Goal: Task Accomplishment & Management: Use online tool/utility

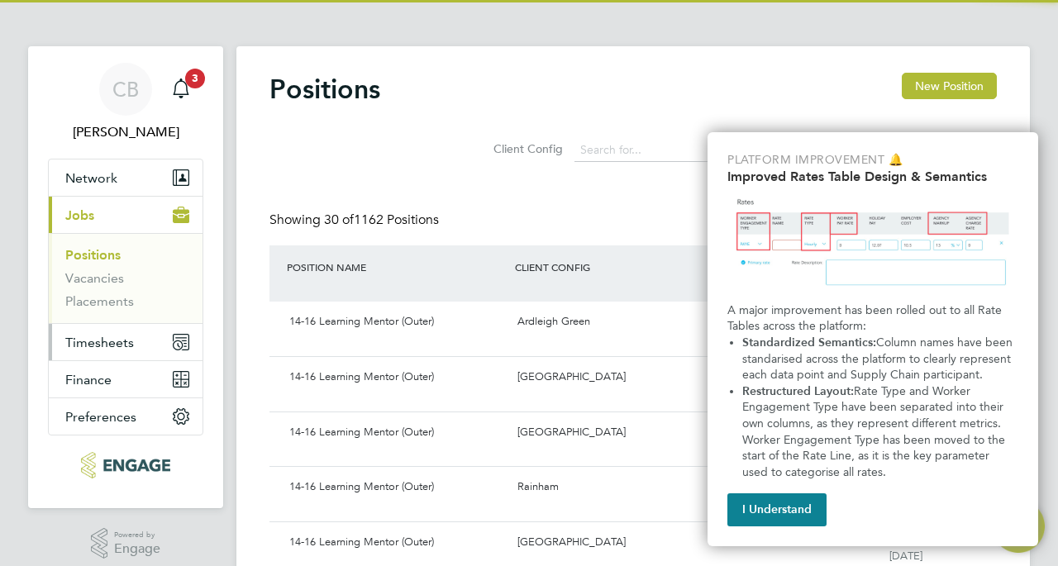
click at [94, 336] on span "Timesheets" at bounding box center [99, 343] width 69 height 16
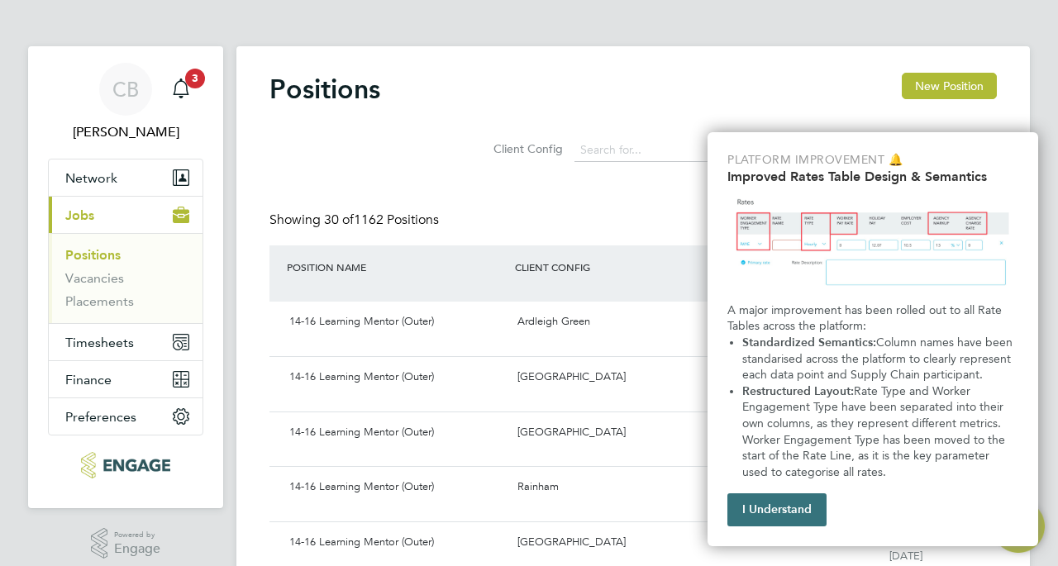
click at [798, 508] on button "I Understand" at bounding box center [776, 509] width 99 height 33
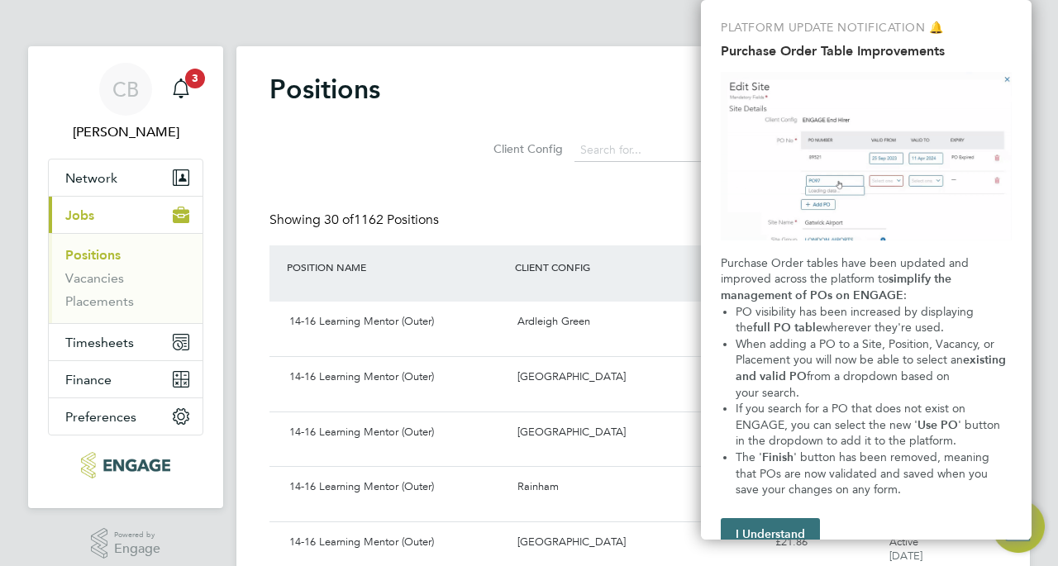
click at [764, 530] on button "I Understand" at bounding box center [770, 534] width 99 height 33
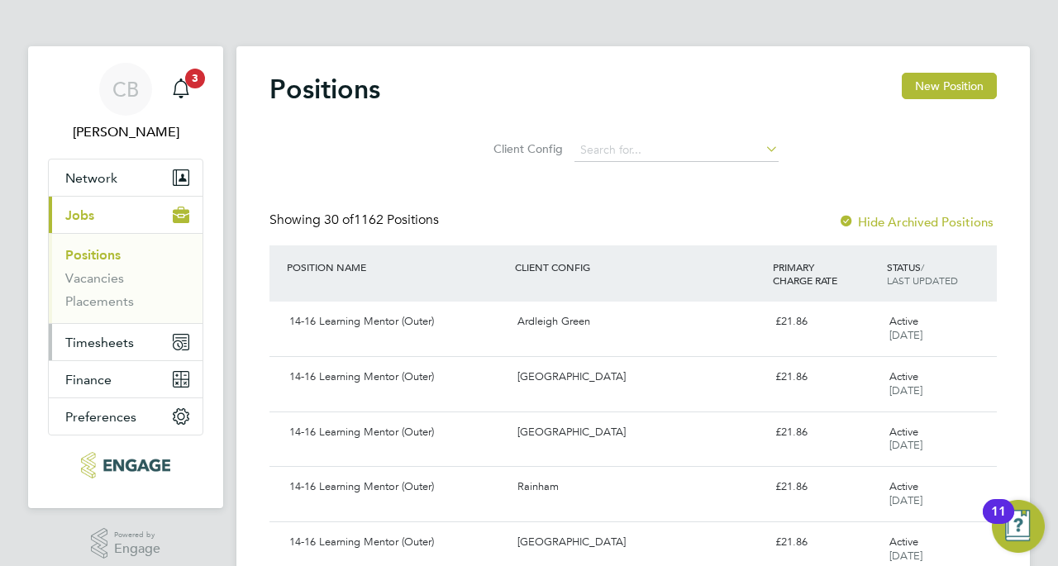
click at [125, 348] on span "Timesheets" at bounding box center [99, 343] width 69 height 16
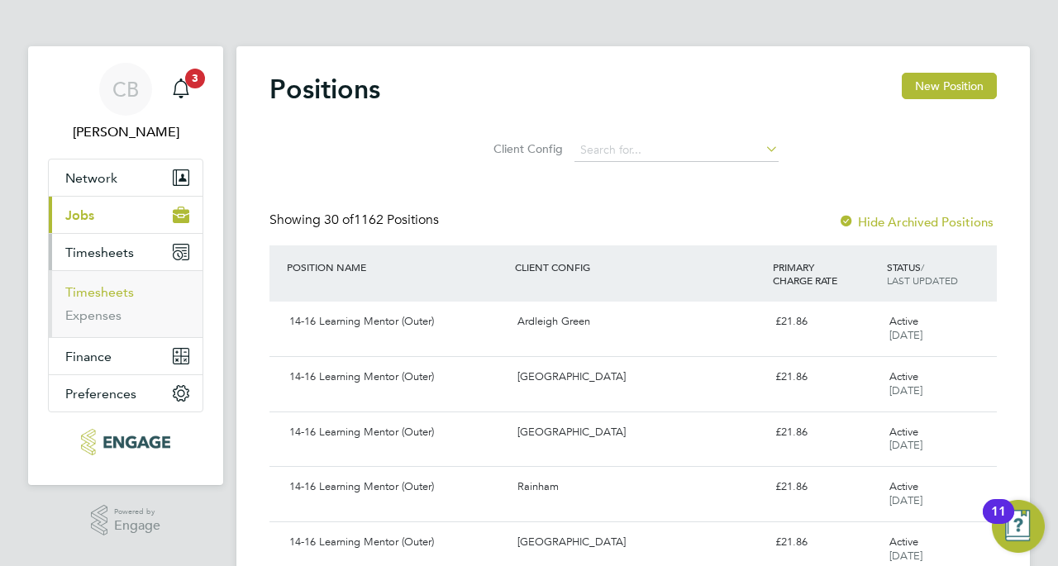
click at [106, 293] on link "Timesheets" at bounding box center [99, 292] width 69 height 16
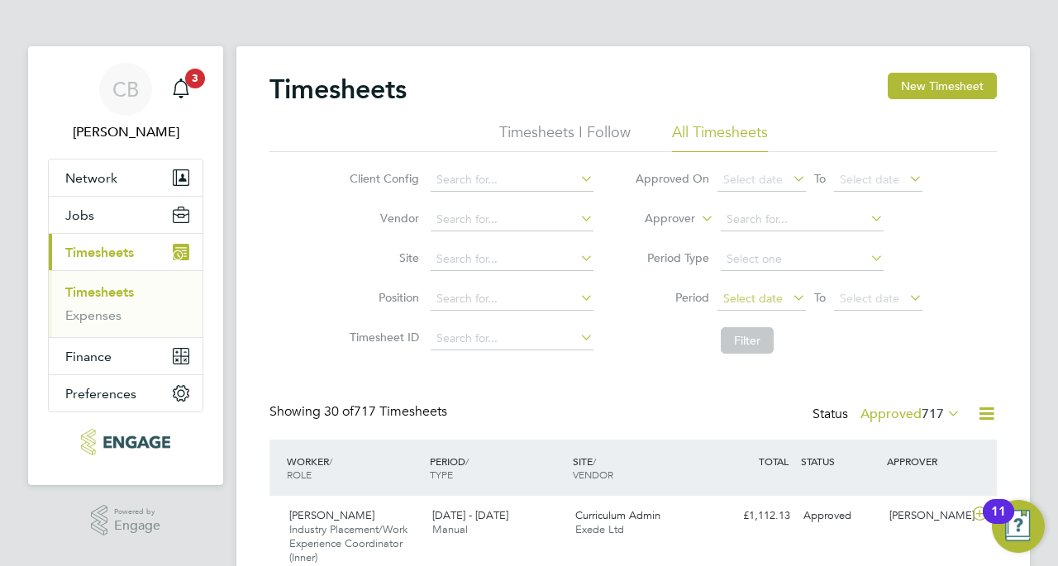
click at [757, 295] on span "Select date" at bounding box center [753, 298] width 60 height 15
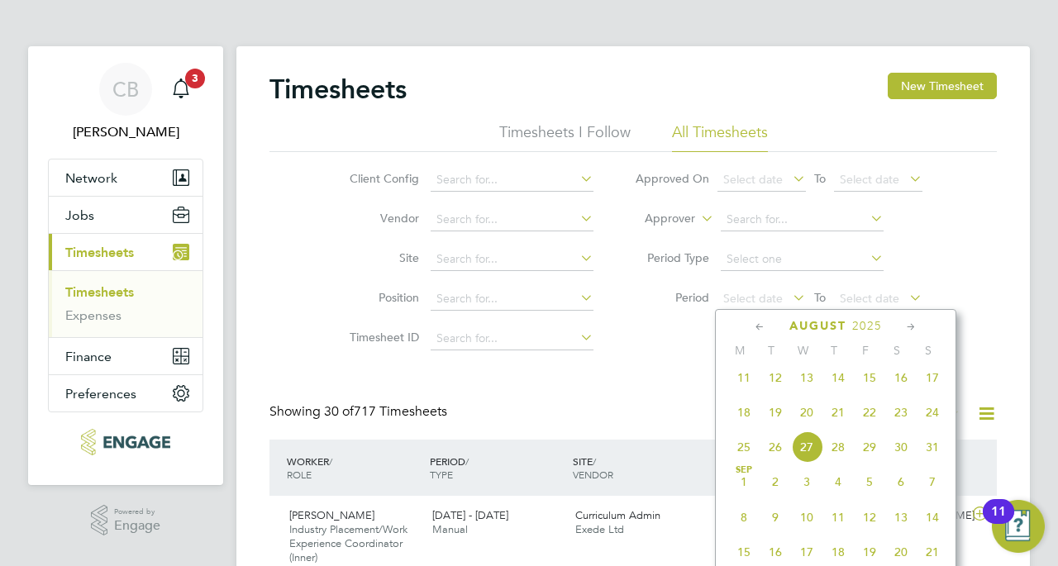
click at [758, 325] on icon at bounding box center [760, 327] width 16 height 18
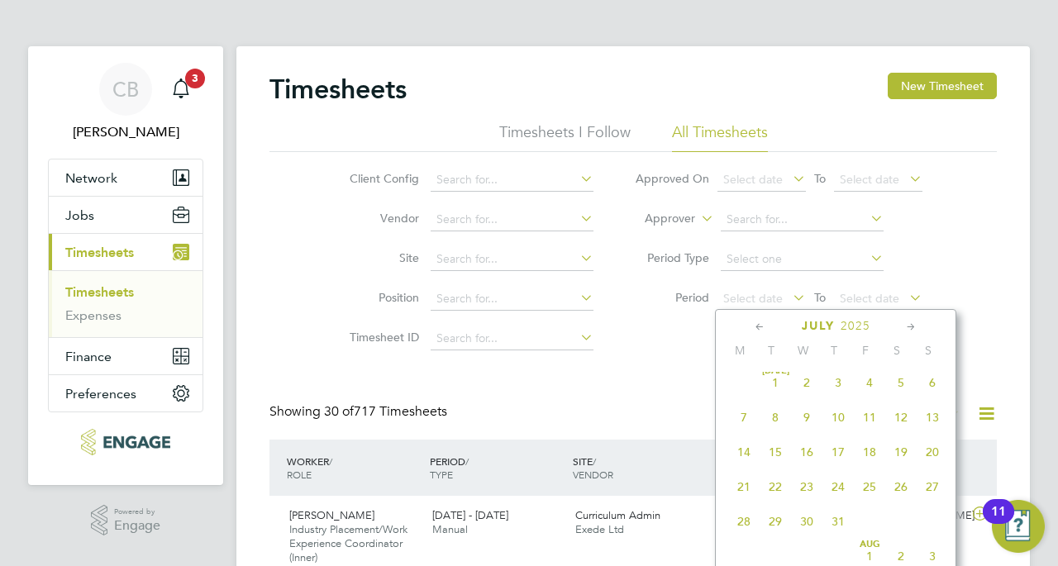
click at [758, 325] on icon at bounding box center [760, 327] width 16 height 18
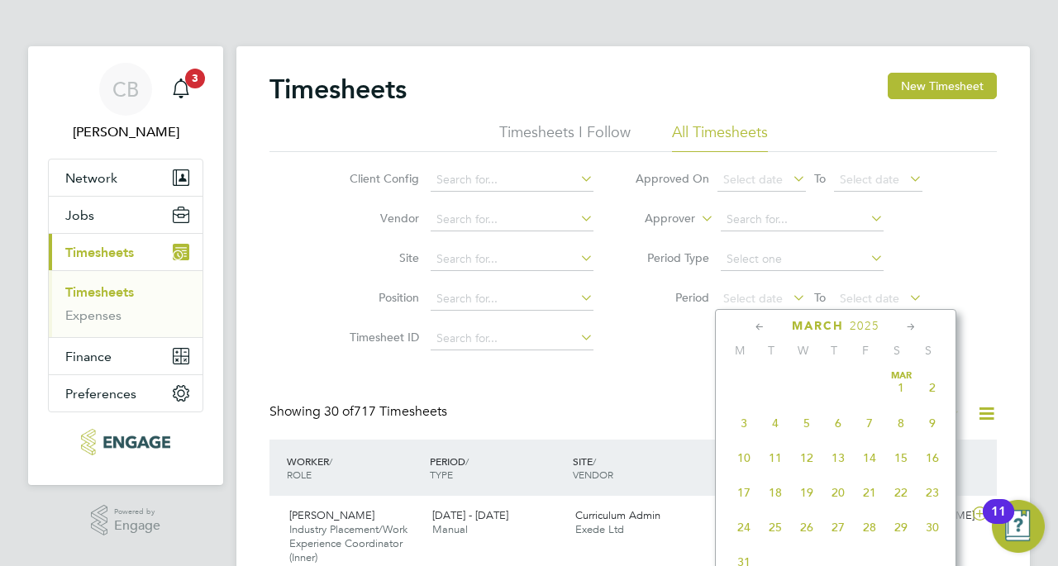
click at [758, 325] on icon at bounding box center [760, 327] width 16 height 18
click at [909, 326] on icon at bounding box center [911, 327] width 16 height 18
click at [743, 530] on span "24" at bounding box center [743, 524] width 31 height 31
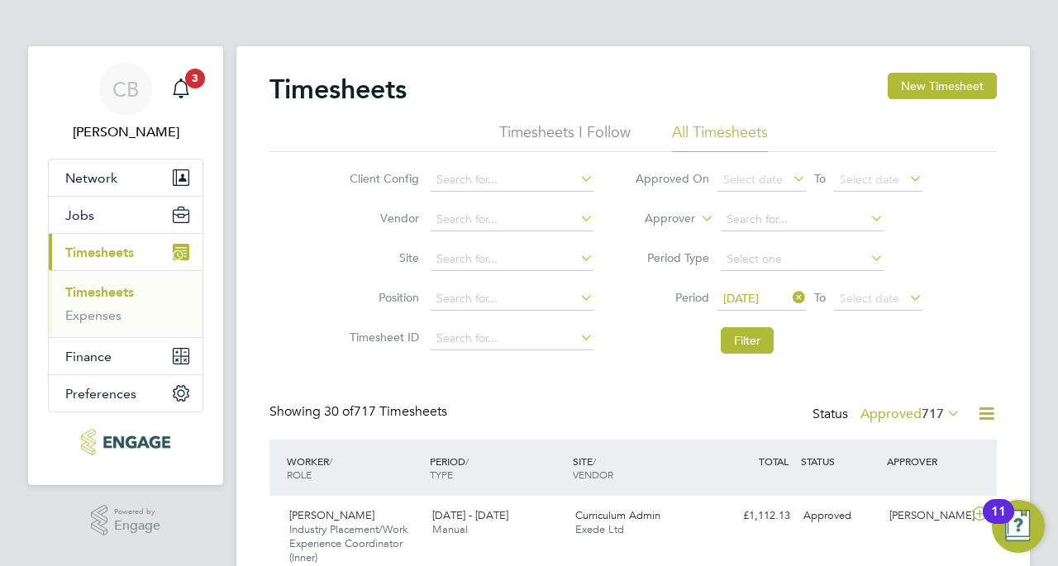
click at [906, 296] on icon at bounding box center [906, 297] width 0 height 23
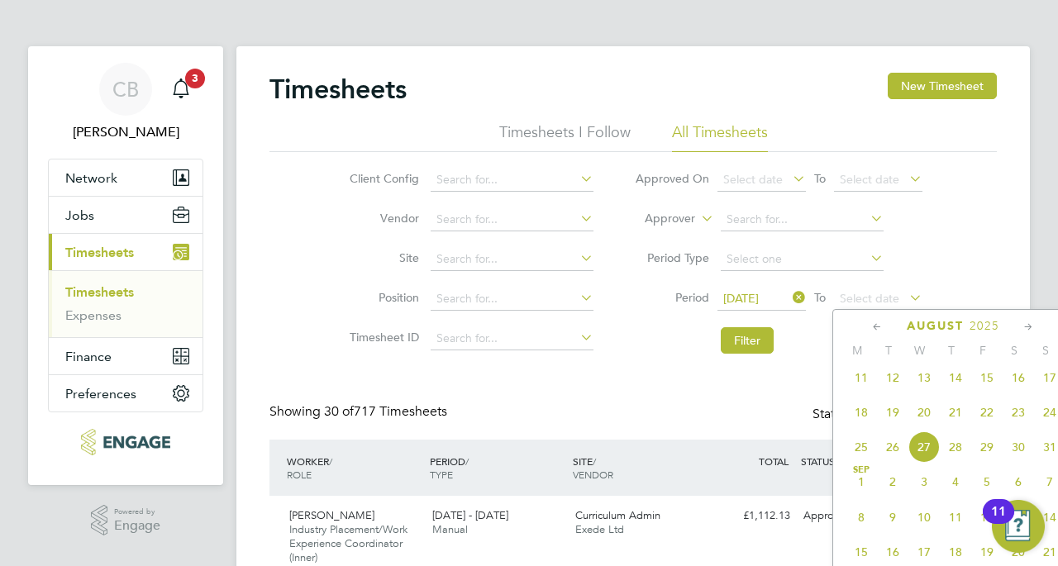
click at [879, 325] on icon at bounding box center [877, 327] width 16 height 18
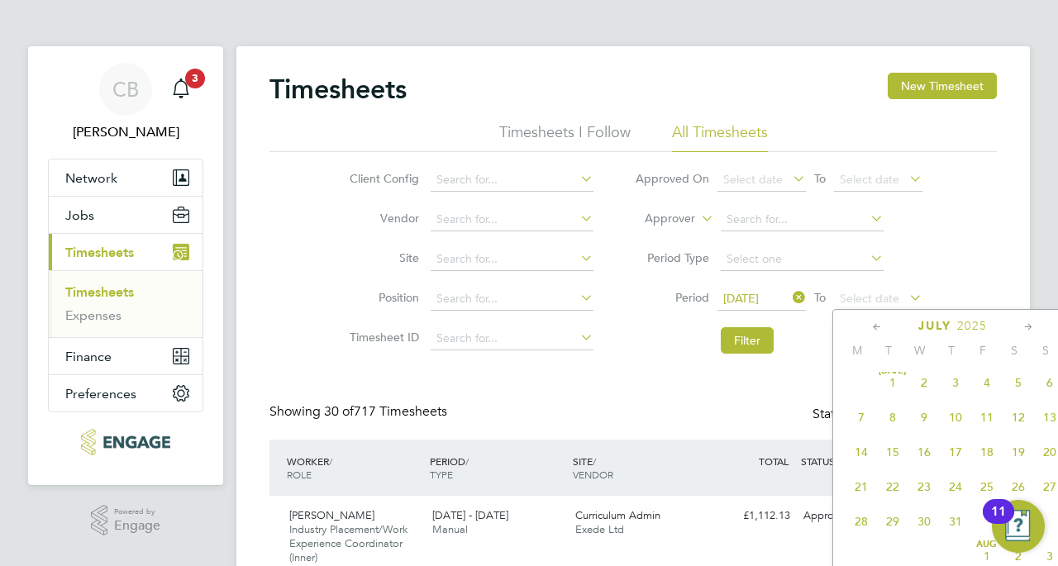
click at [879, 325] on icon at bounding box center [877, 327] width 16 height 18
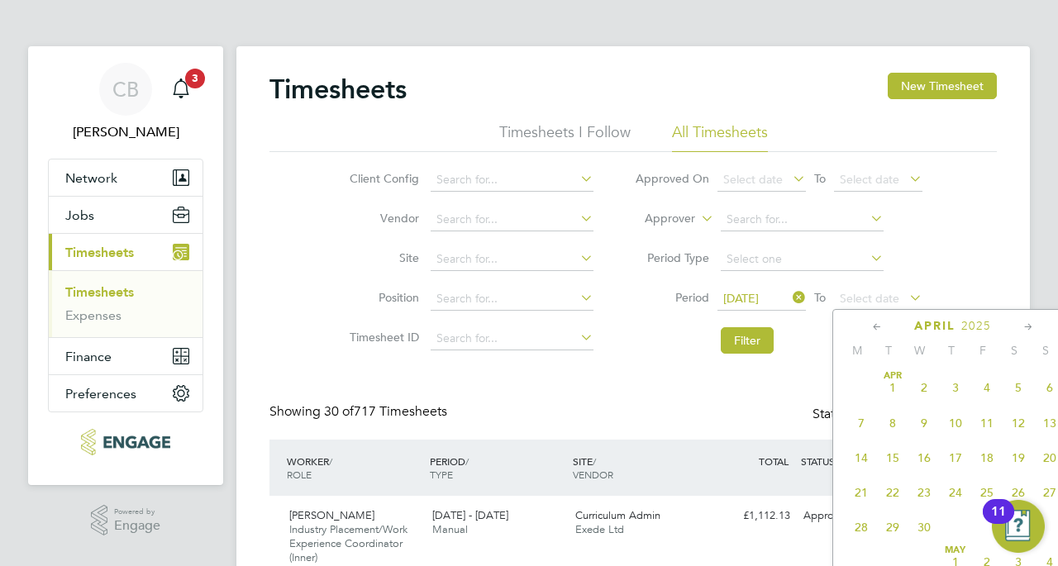
click at [879, 325] on icon at bounding box center [877, 327] width 16 height 18
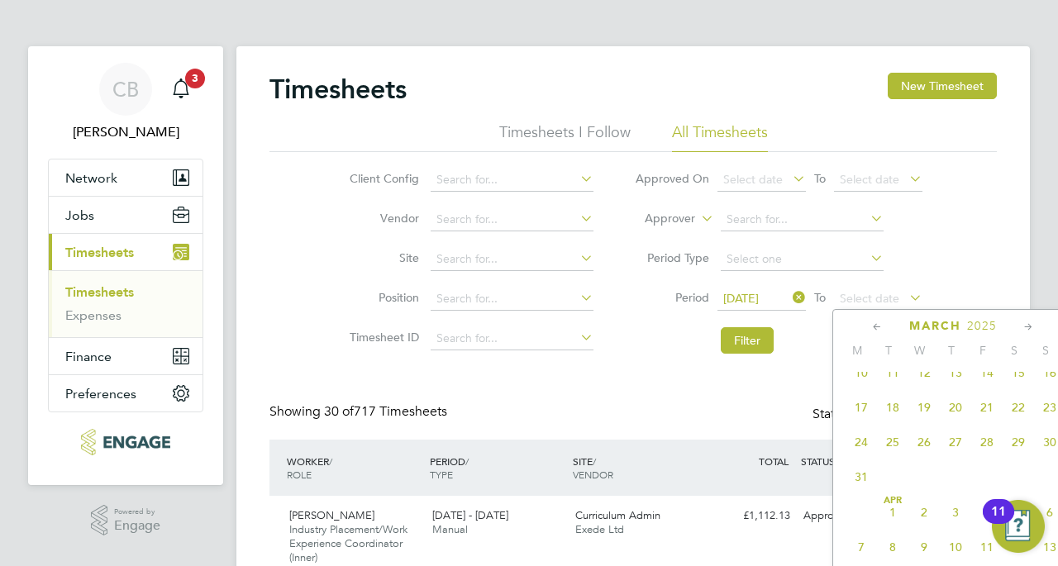
click at [1021, 445] on span "29" at bounding box center [1017, 441] width 31 height 31
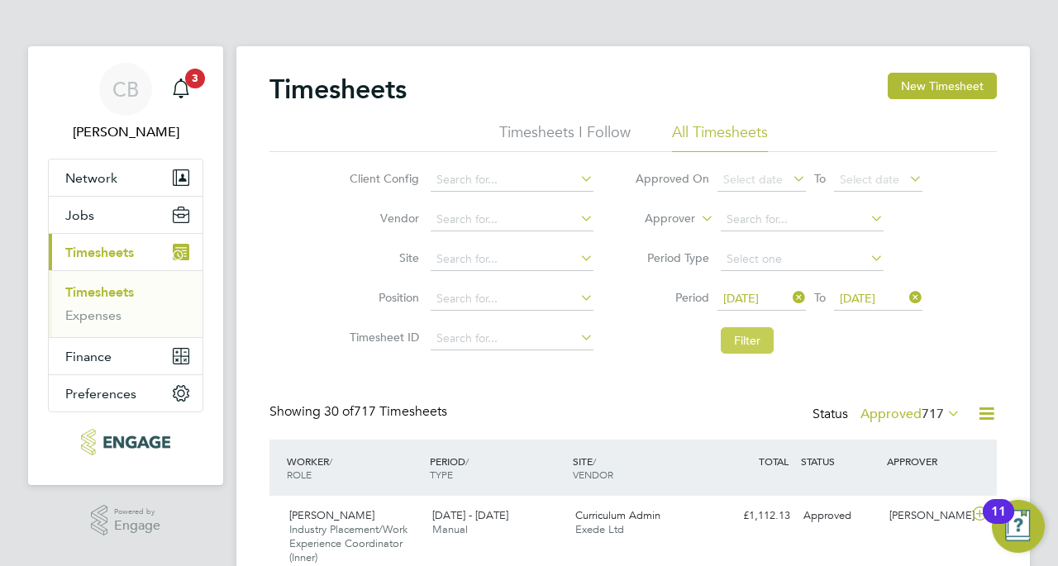
click at [743, 339] on button "Filter" at bounding box center [747, 340] width 53 height 26
